Goal: Task Accomplishment & Management: Manage account settings

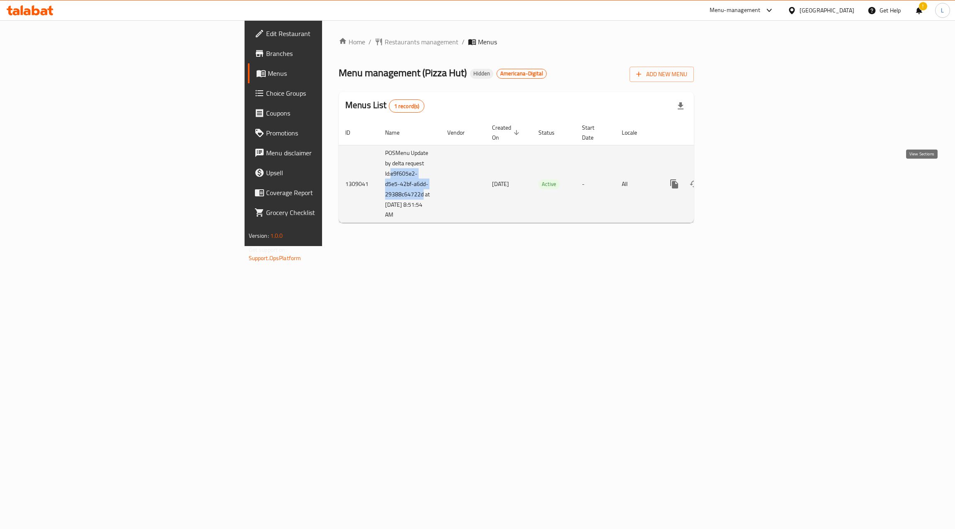
click at [739, 179] on icon "enhanced table" at bounding box center [734, 184] width 10 height 10
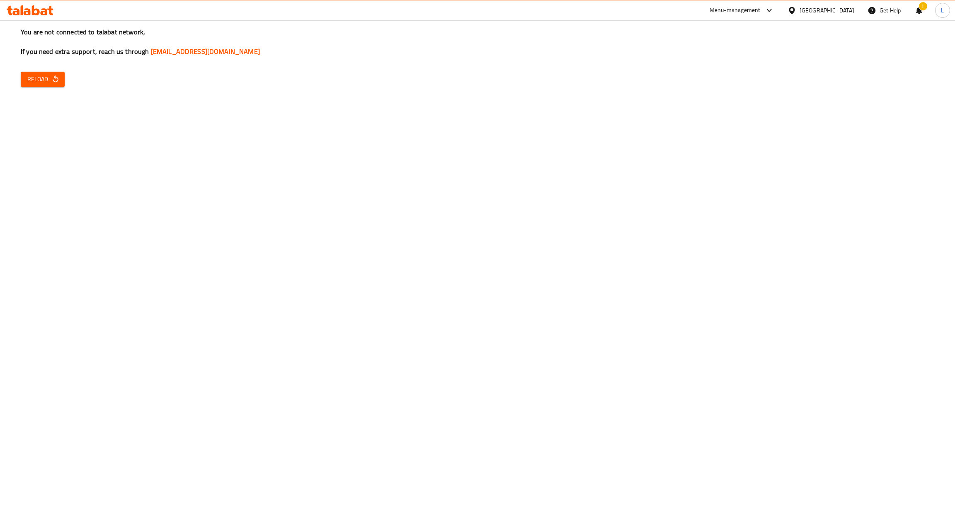
click at [52, 84] on span "Reload" at bounding box center [42, 79] width 31 height 10
click at [47, 78] on span "Reload" at bounding box center [42, 79] width 31 height 10
